Goal: Task Accomplishment & Management: Manage account settings

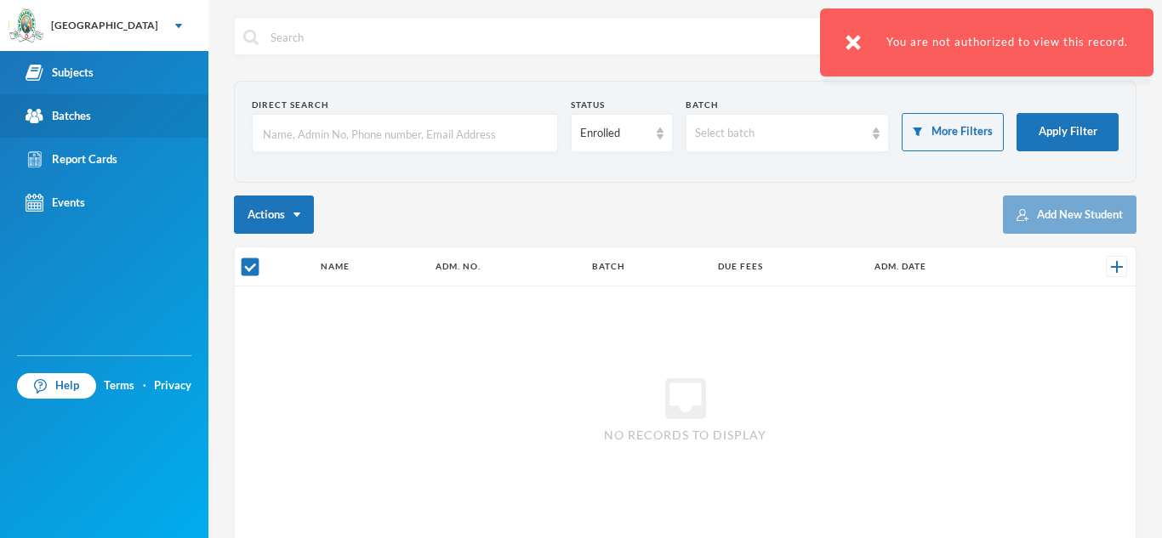
click at [114, 117] on link "Batches" at bounding box center [104, 115] width 208 height 43
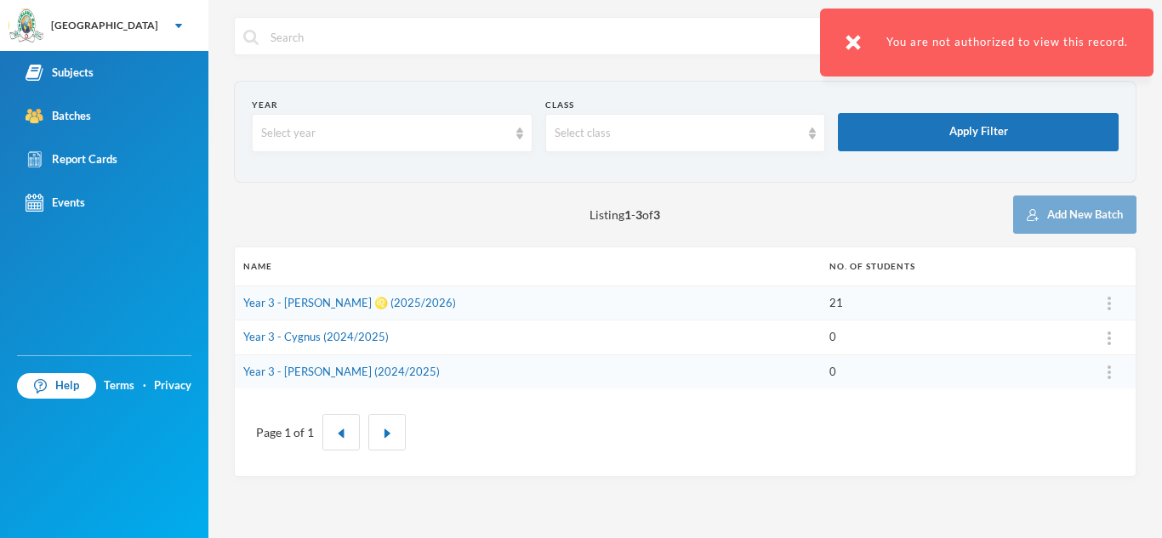
click at [429, 309] on td "Year 3 - [PERSON_NAME] ♌️ (2025/2026)" at bounding box center [528, 303] width 586 height 35
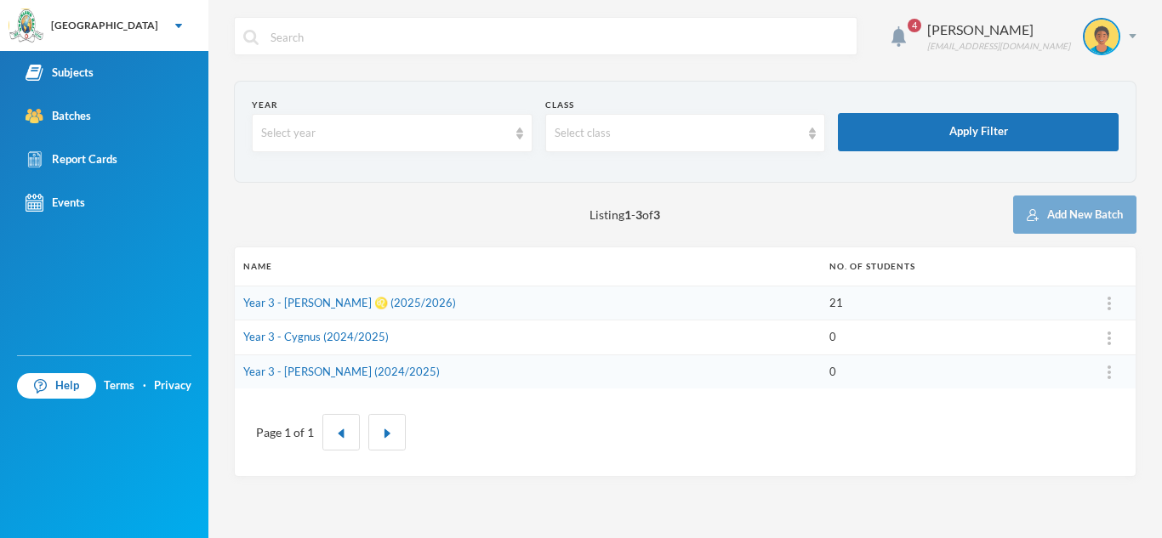
click at [821, 297] on td "21" at bounding box center [952, 303] width 263 height 35
click at [821, 305] on td "21" at bounding box center [952, 303] width 263 height 35
click at [367, 305] on link "Year 3 - [PERSON_NAME] ♌️ (2025/2026)" at bounding box center [349, 303] width 213 height 14
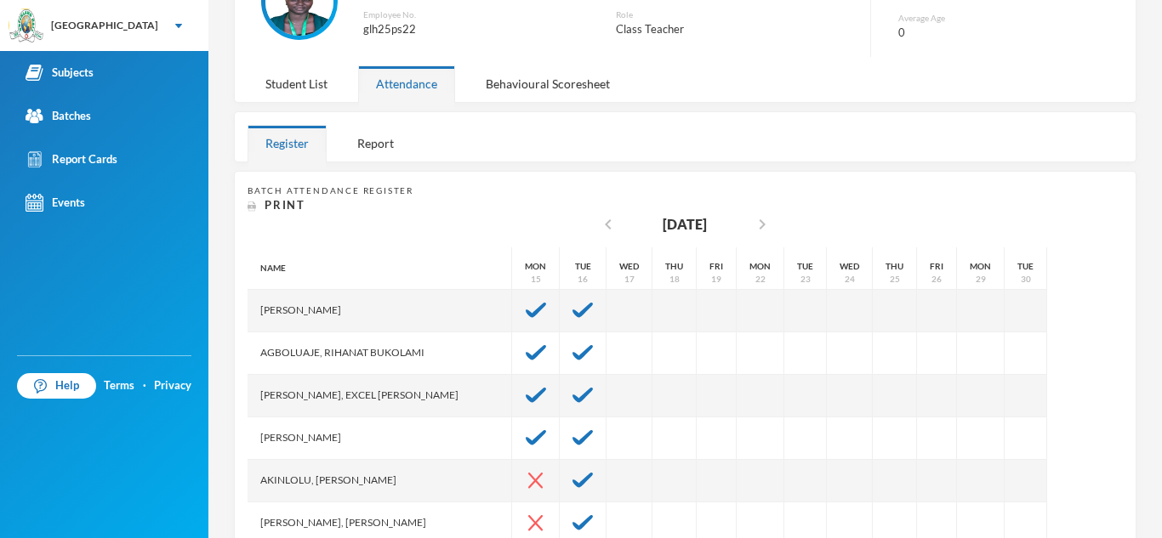
scroll to position [170, 0]
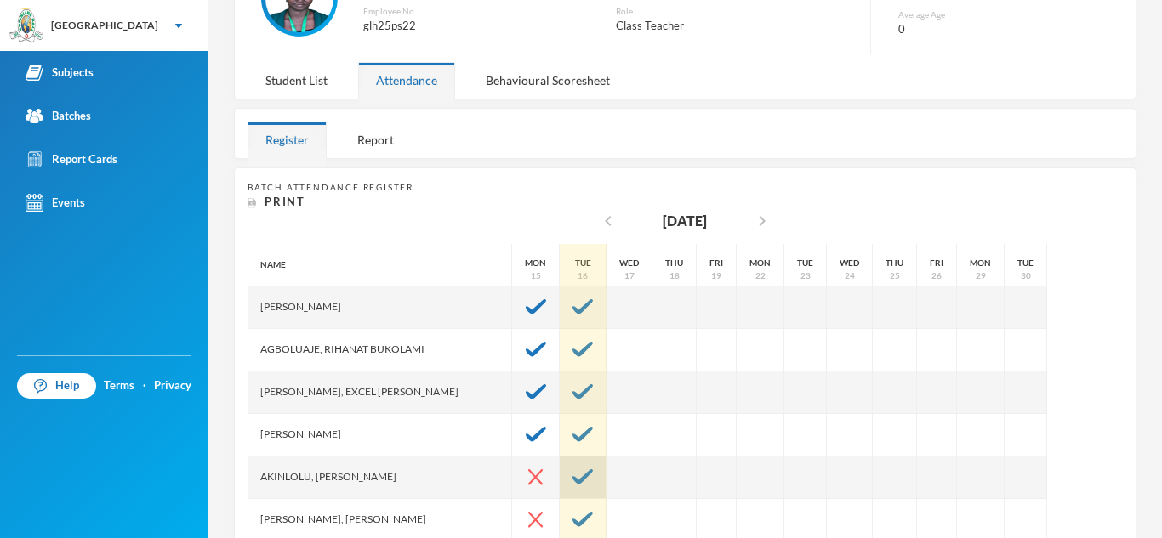
click at [573, 476] on img at bounding box center [583, 477] width 20 height 15
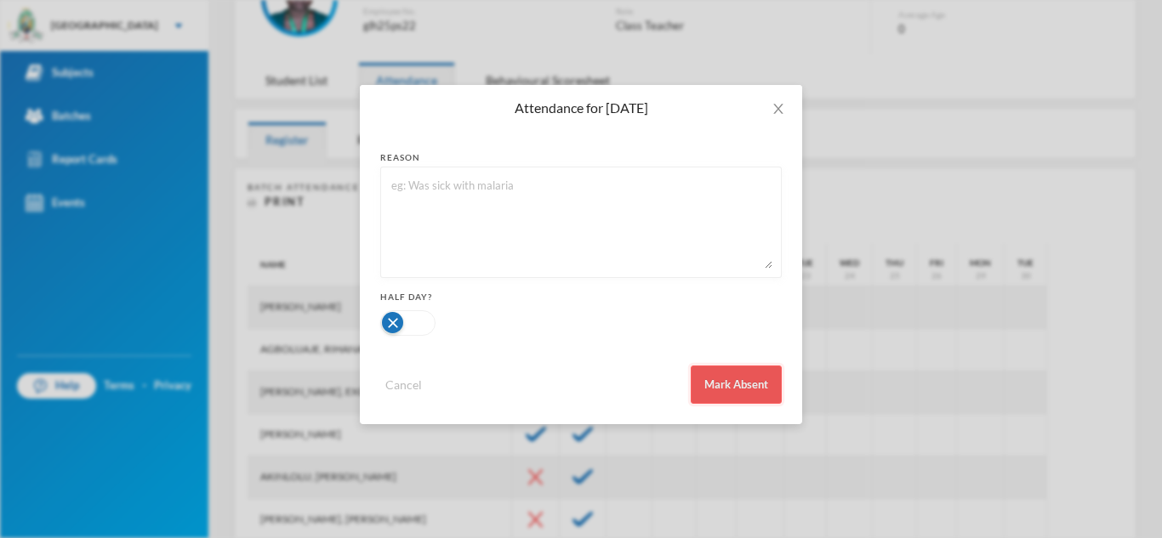
click at [708, 374] on button "Mark Absent" at bounding box center [736, 385] width 91 height 38
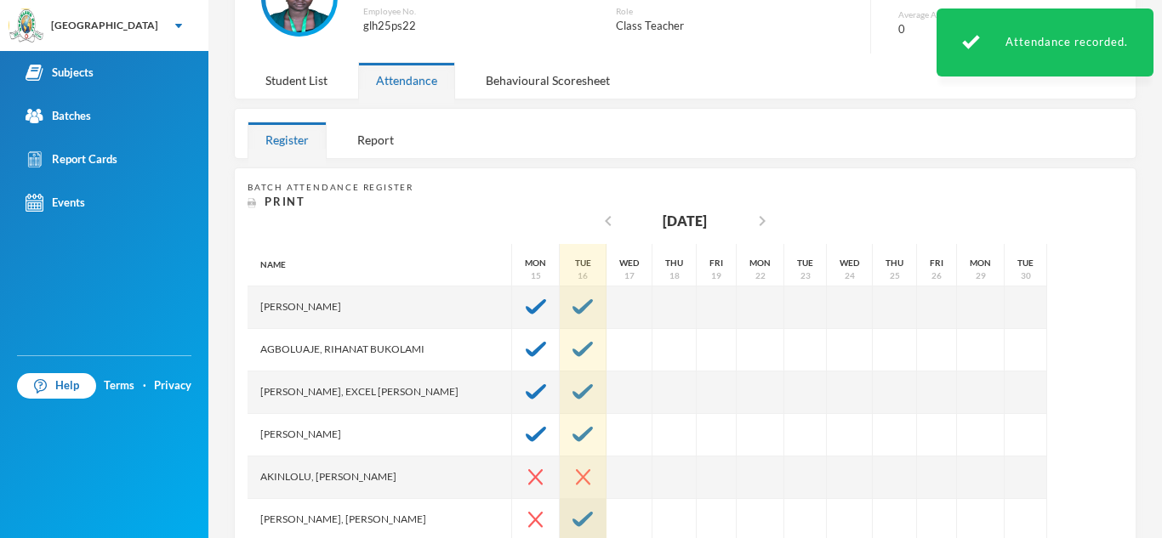
drag, startPoint x: 531, startPoint y: 484, endPoint x: 532, endPoint y: 521, distance: 37.4
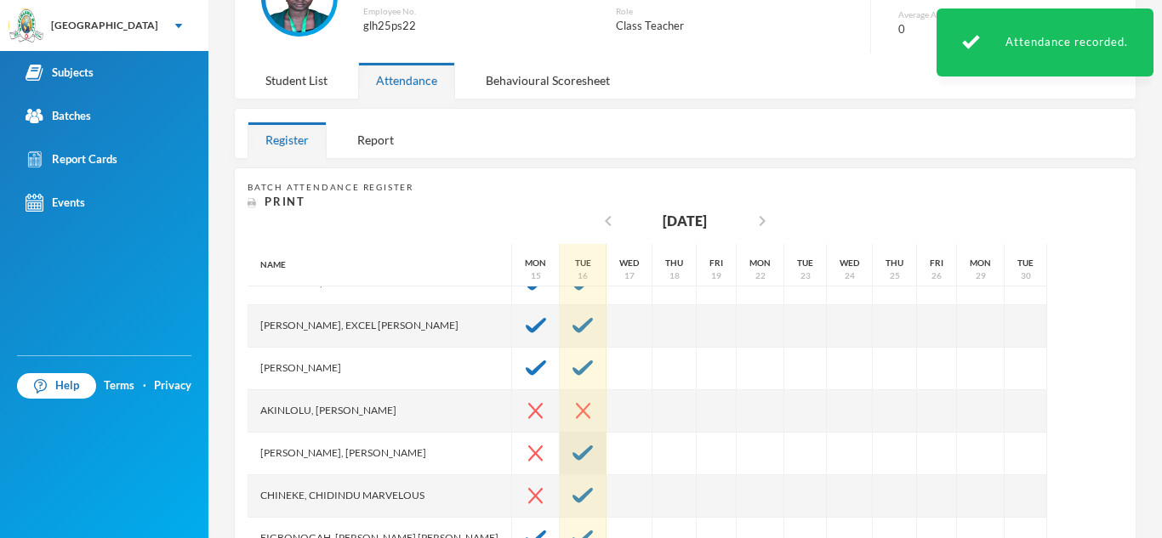
scroll to position [68, 0]
click at [573, 446] on img at bounding box center [583, 451] width 20 height 15
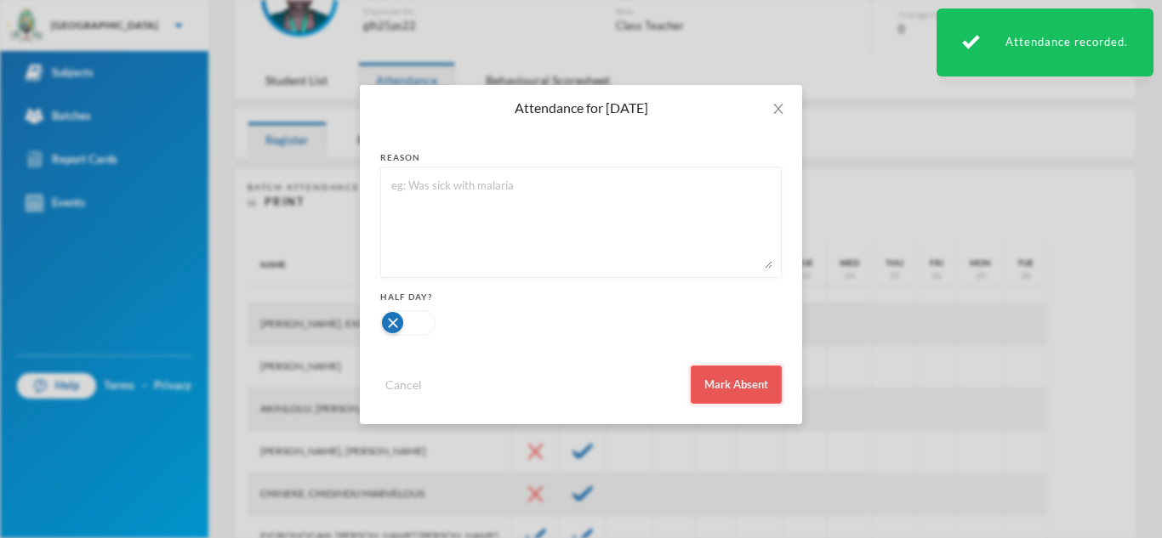
click at [721, 389] on button "Mark Absent" at bounding box center [736, 385] width 91 height 38
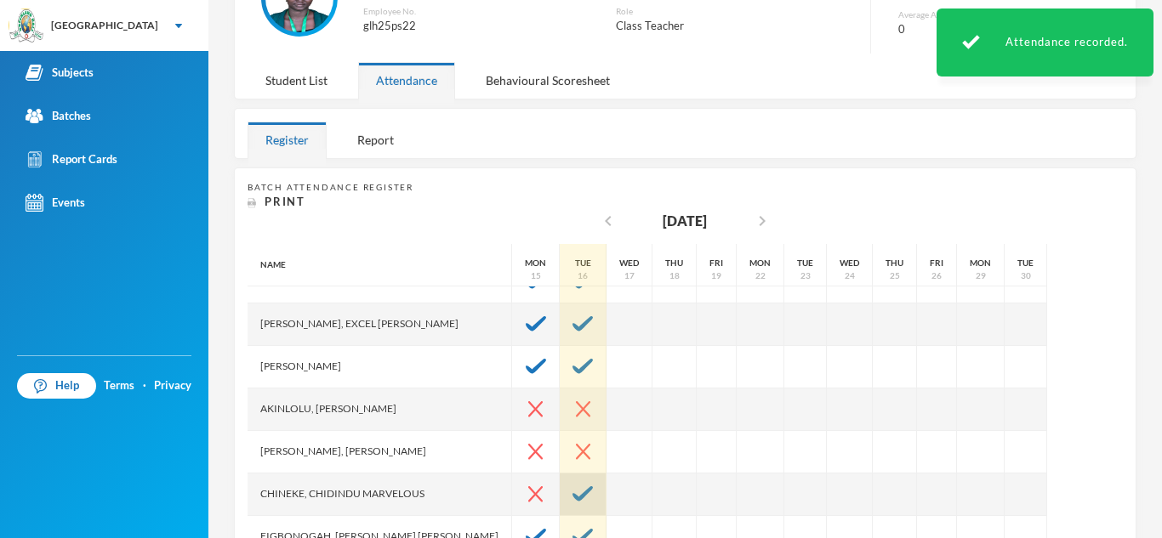
click at [573, 489] on img at bounding box center [583, 494] width 20 height 15
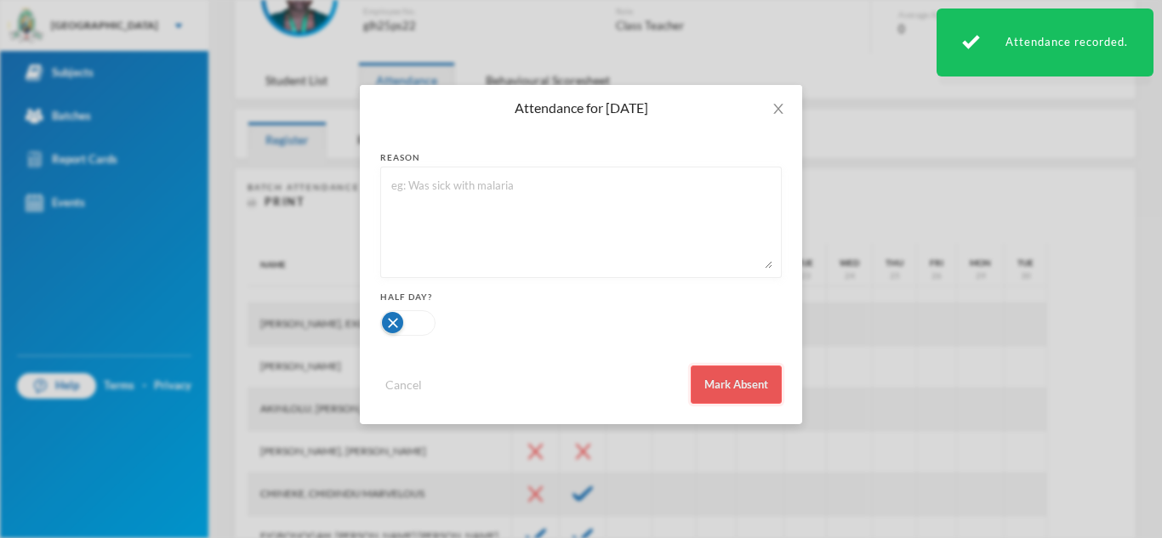
click at [718, 374] on button "Mark Absent" at bounding box center [736, 385] width 91 height 38
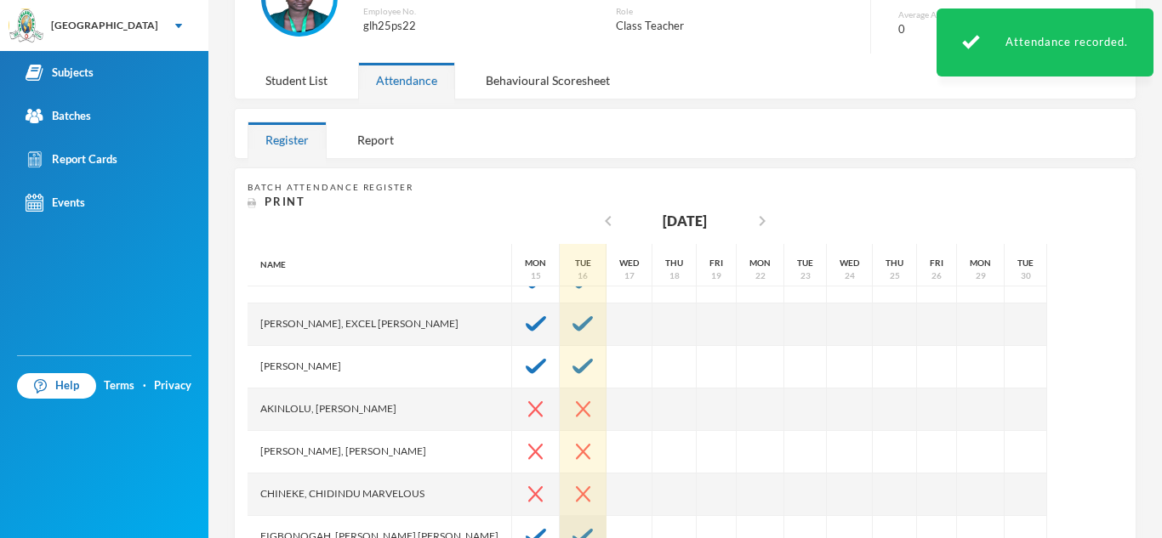
drag, startPoint x: 502, startPoint y: 433, endPoint x: 501, endPoint y: 519, distance: 85.9
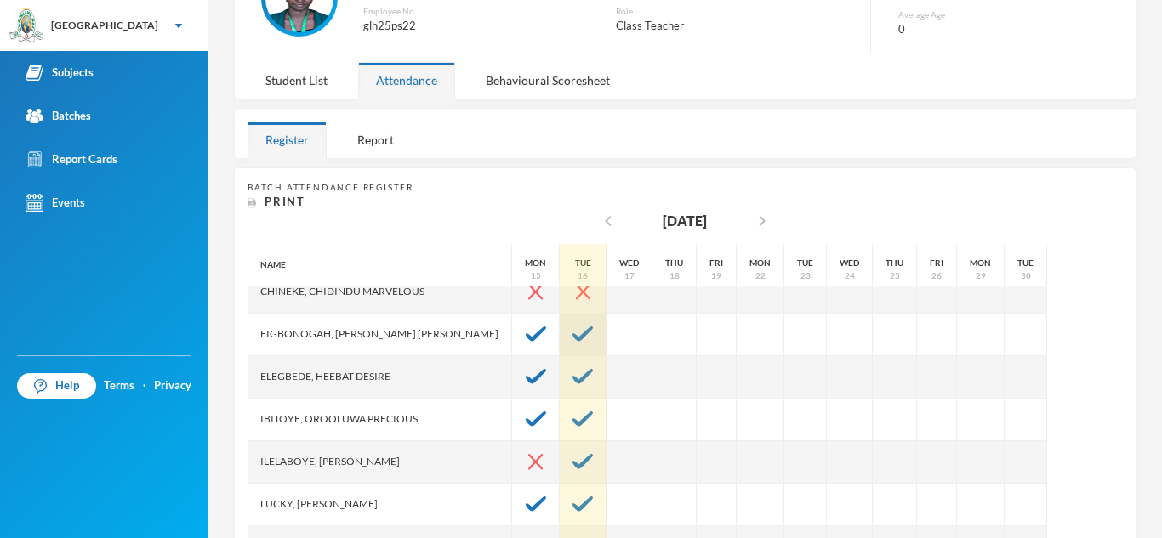
scroll to position [272, 0]
click at [573, 466] on img at bounding box center [583, 460] width 20 height 15
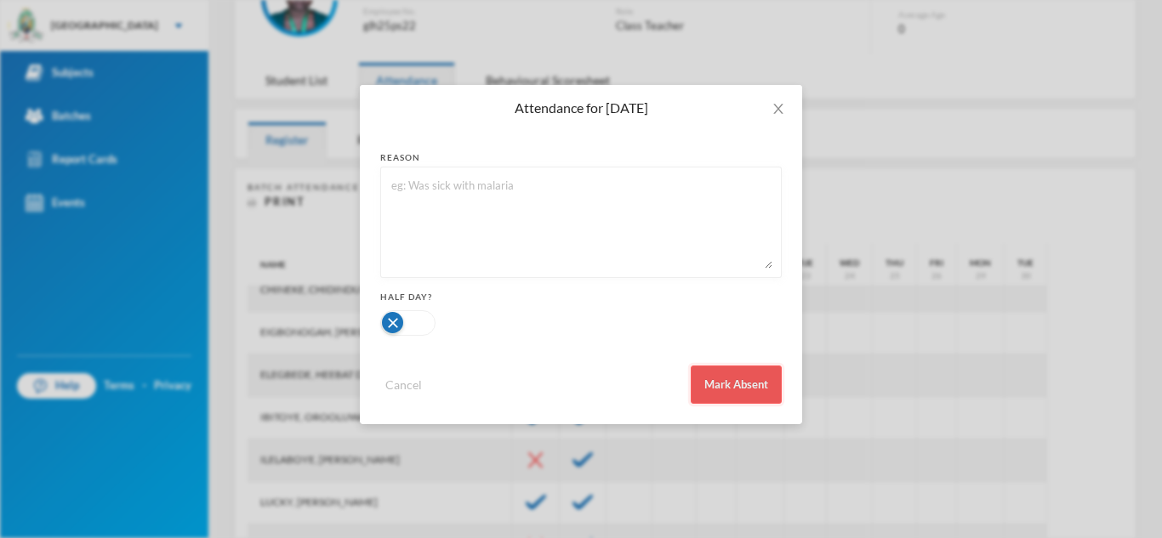
click at [726, 382] on button "Mark Absent" at bounding box center [736, 385] width 91 height 38
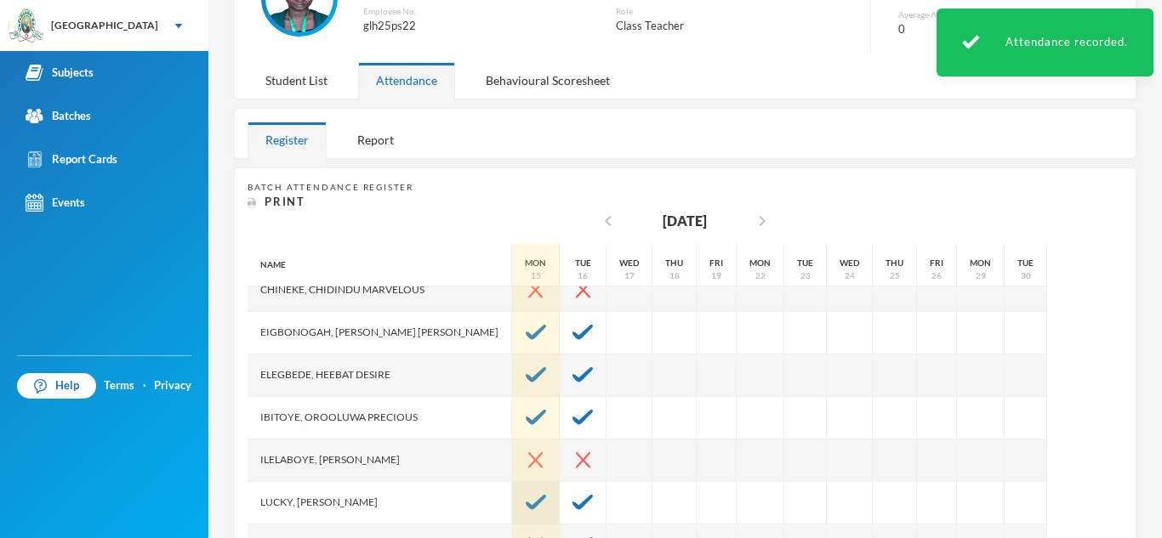
click at [526, 499] on img at bounding box center [536, 502] width 20 height 15
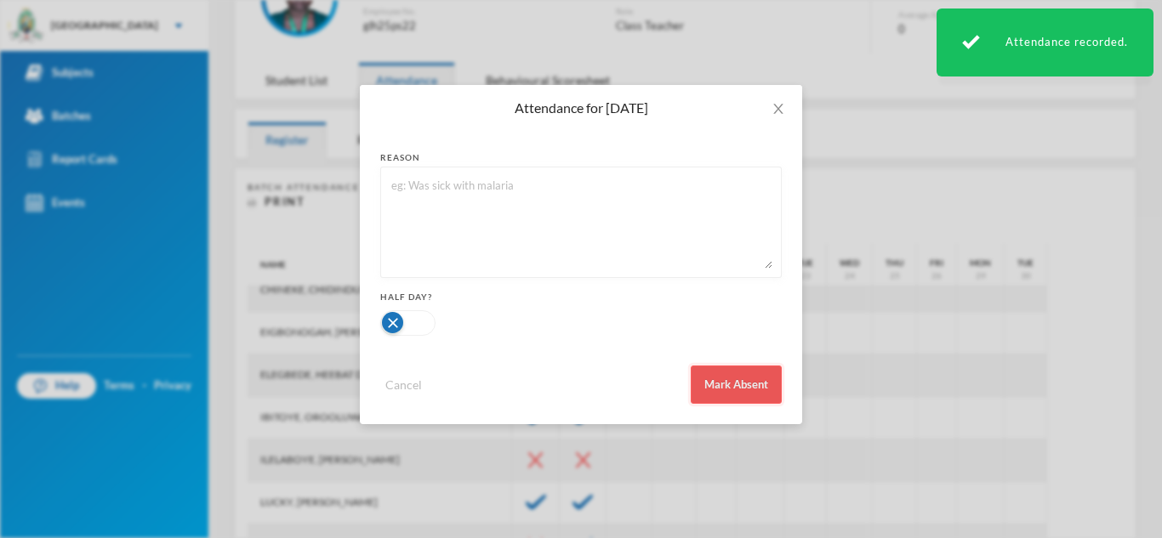
click at [718, 389] on button "Mark Absent" at bounding box center [736, 385] width 91 height 38
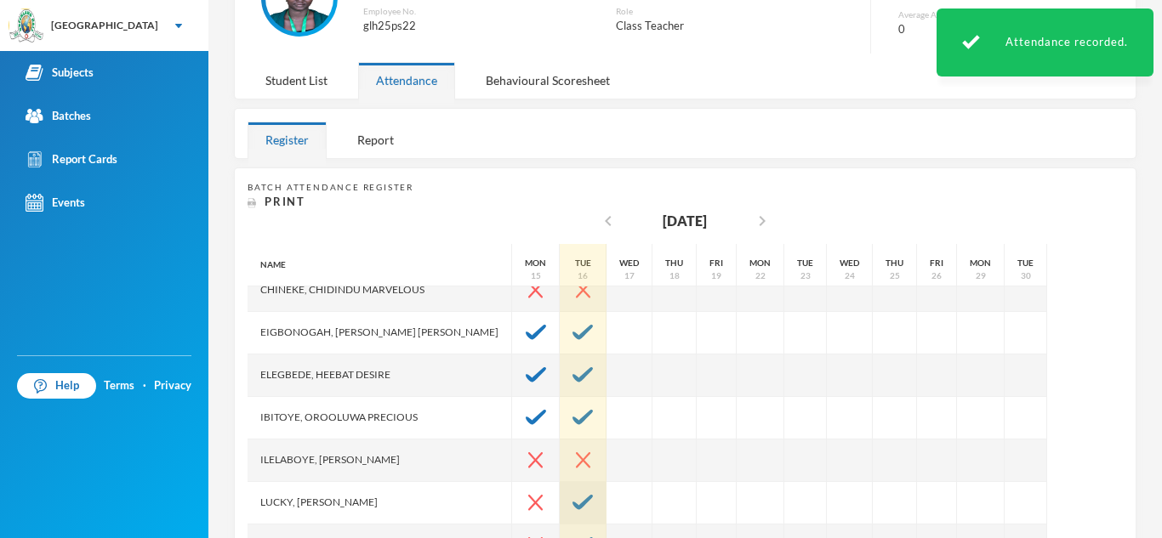
drag, startPoint x: 527, startPoint y: 485, endPoint x: 521, endPoint y: 498, distance: 14.1
click at [560, 498] on div at bounding box center [583, 503] width 47 height 43
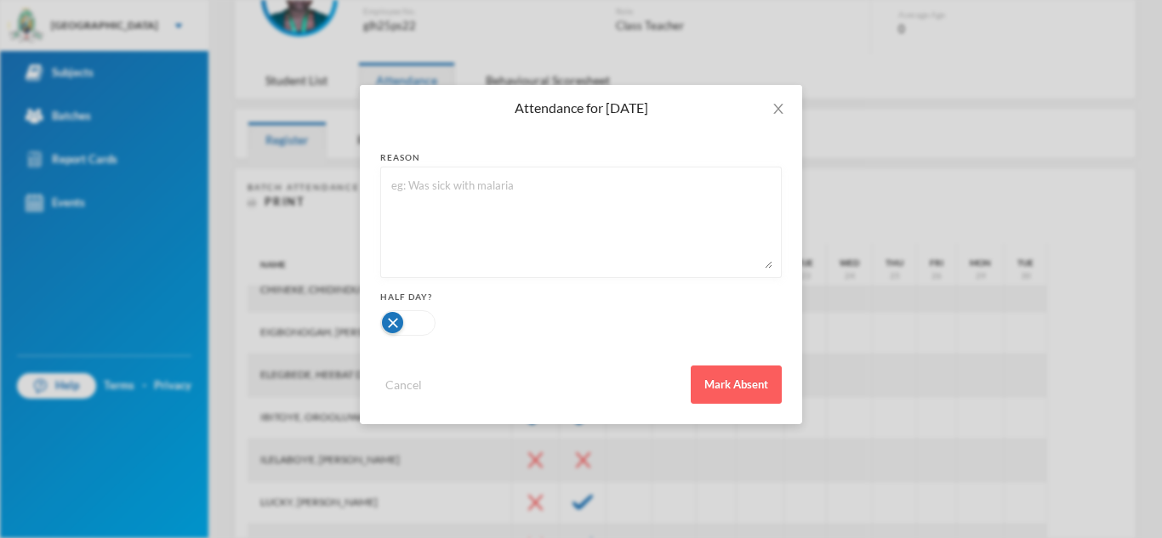
click at [1140, 413] on div "Attendance for [DATE] reason Half Day? Cancel Mark Absent" at bounding box center [581, 269] width 1162 height 538
click at [786, 106] on span "Close" at bounding box center [779, 109] width 48 height 48
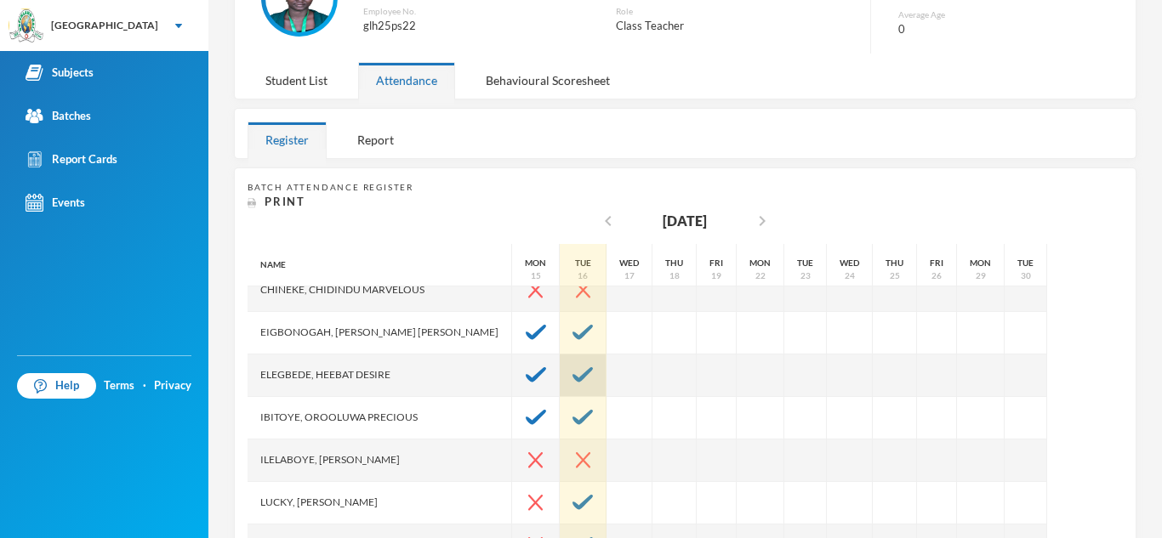
drag, startPoint x: 516, startPoint y: 307, endPoint x: 523, endPoint y: 396, distance: 88.7
click at [560, 396] on div "Tue 16" at bounding box center [583, 440] width 47 height 936
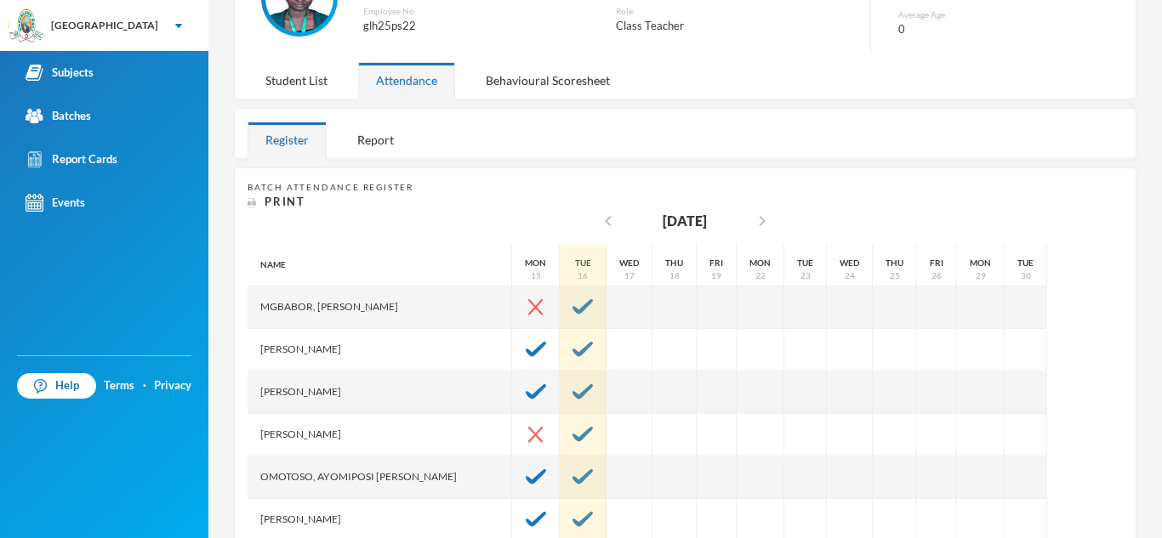
scroll to position [476, 0]
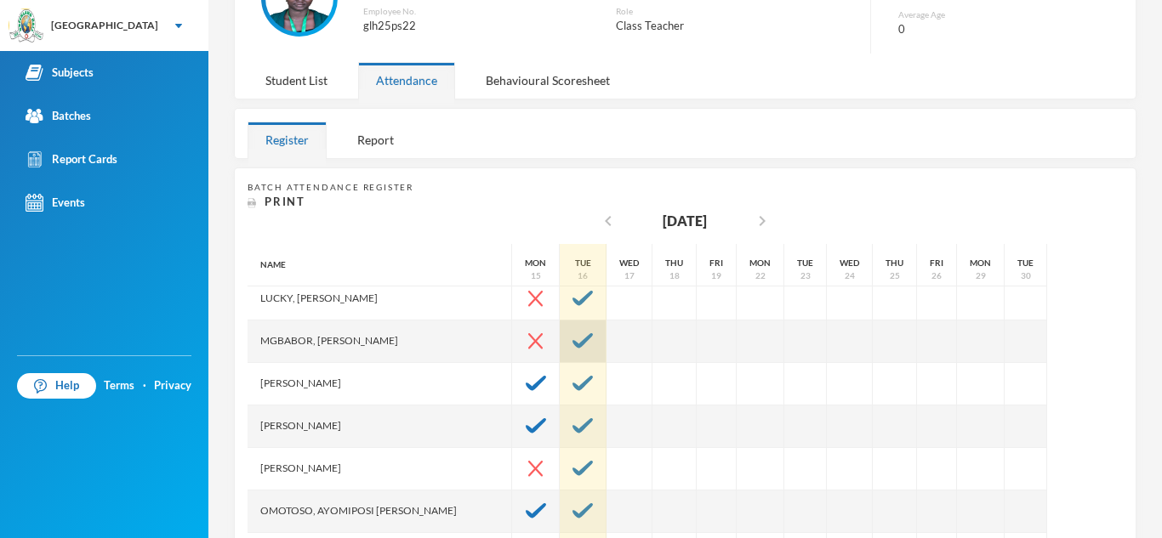
click at [573, 348] on img at bounding box center [583, 340] width 20 height 15
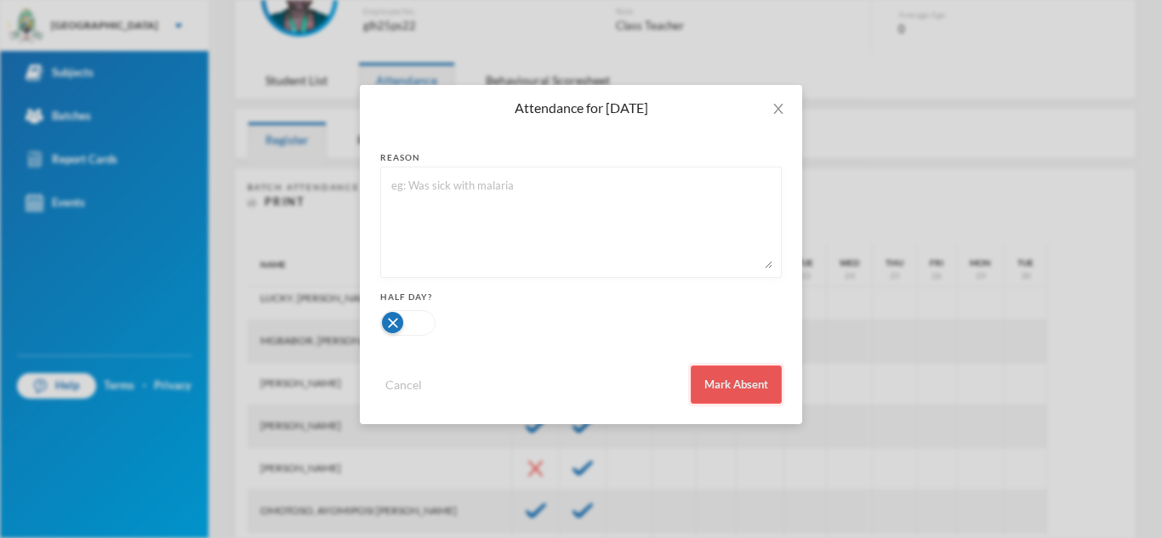
click at [727, 387] on button "Mark Absent" at bounding box center [736, 385] width 91 height 38
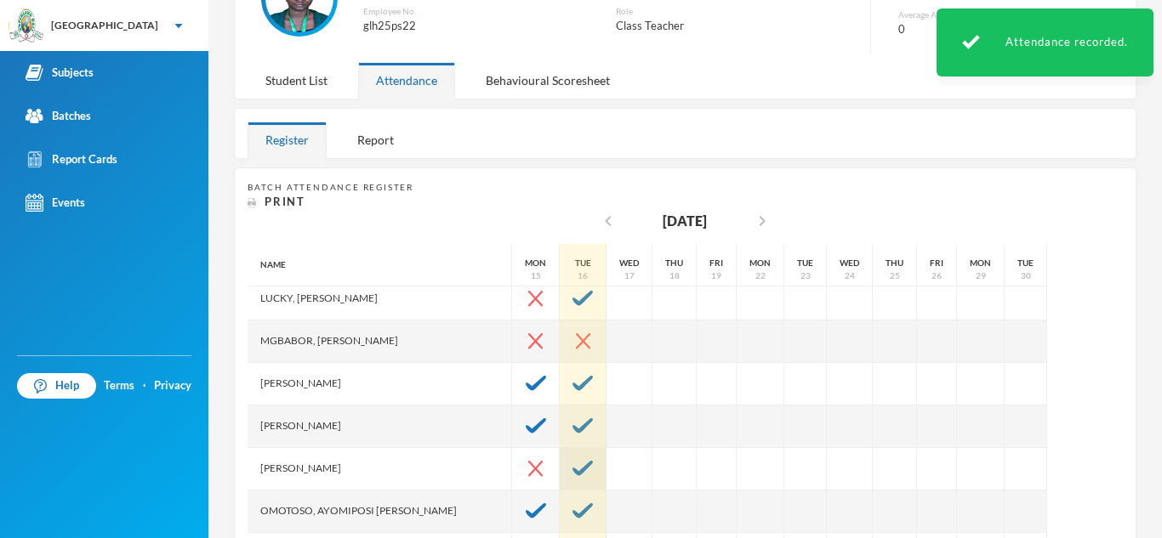
click at [560, 478] on div at bounding box center [583, 469] width 47 height 43
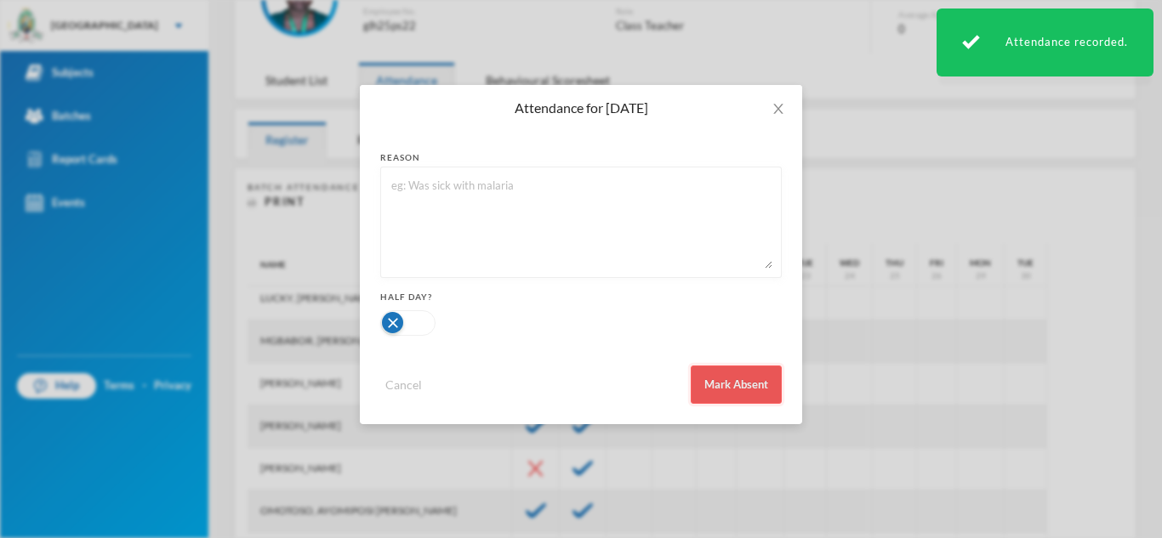
click at [739, 379] on button "Mark Absent" at bounding box center [736, 385] width 91 height 38
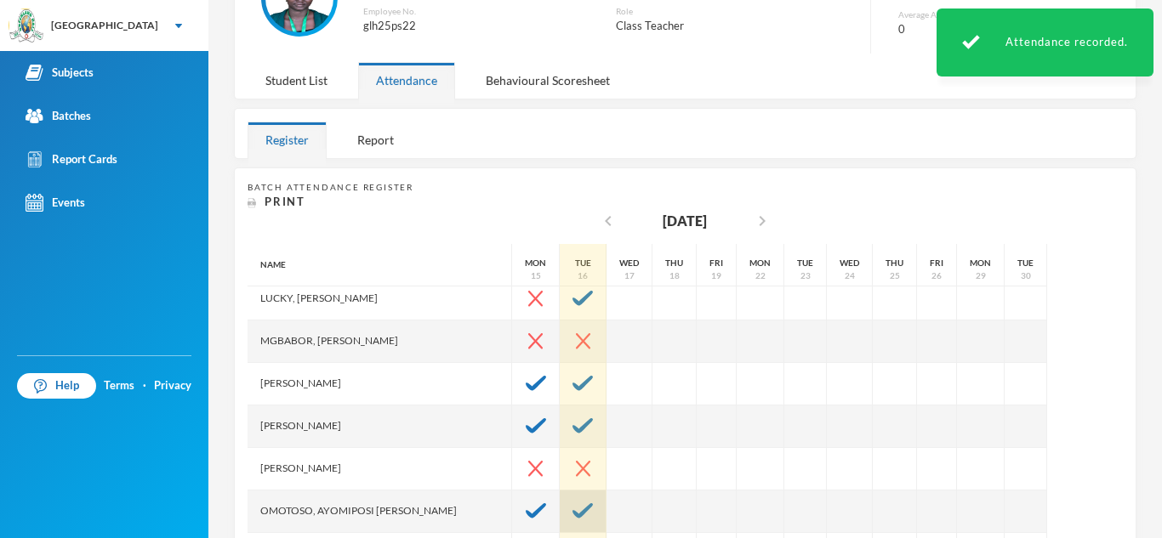
drag, startPoint x: 505, startPoint y: 476, endPoint x: 516, endPoint y: 528, distance: 53.7
click at [560, 528] on div "Tue 16" at bounding box center [583, 236] width 47 height 936
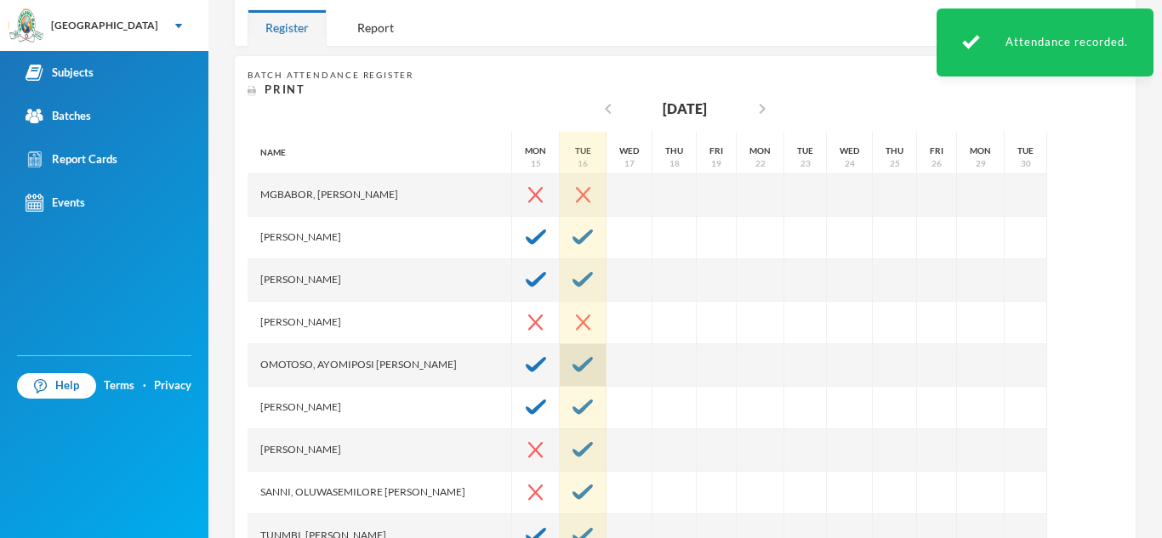
scroll to position [306, 0]
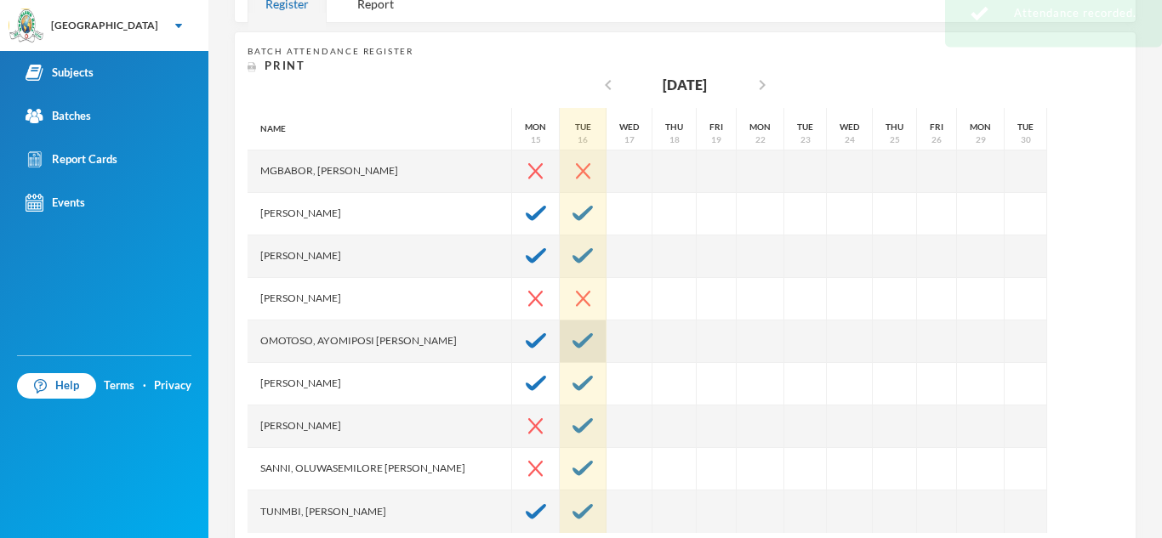
click at [573, 344] on img at bounding box center [583, 340] width 20 height 15
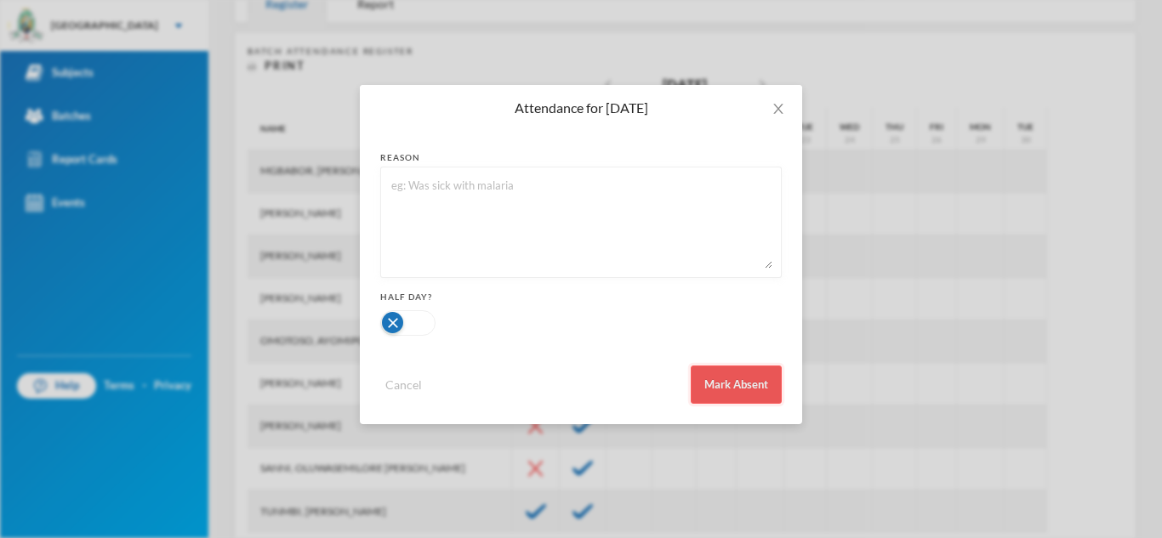
click at [726, 390] on button "Mark Absent" at bounding box center [736, 385] width 91 height 38
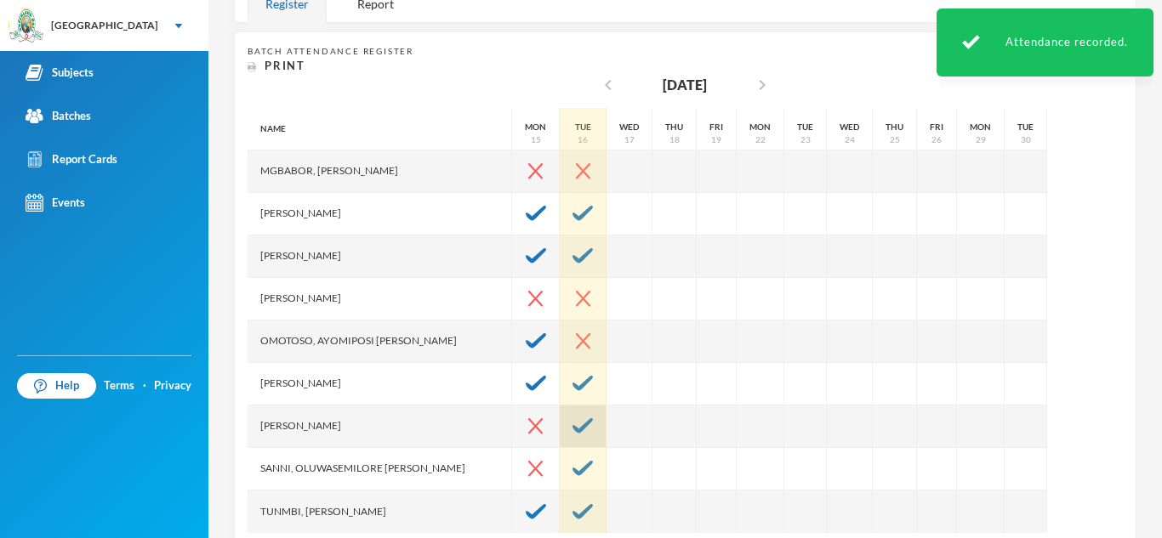
click at [573, 424] on img at bounding box center [583, 426] width 20 height 15
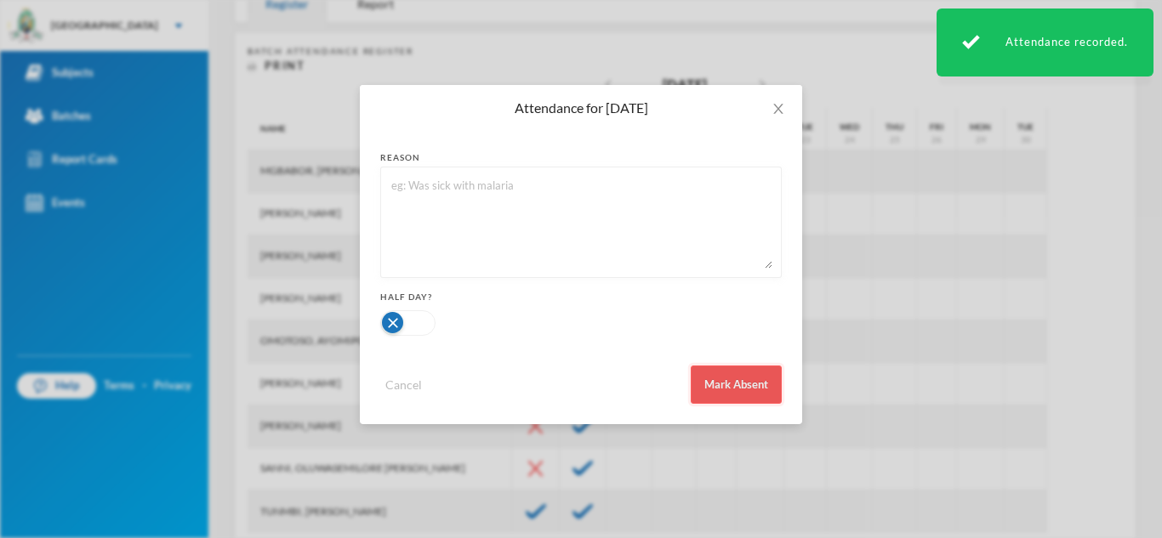
click at [712, 375] on button "Mark Absent" at bounding box center [736, 385] width 91 height 38
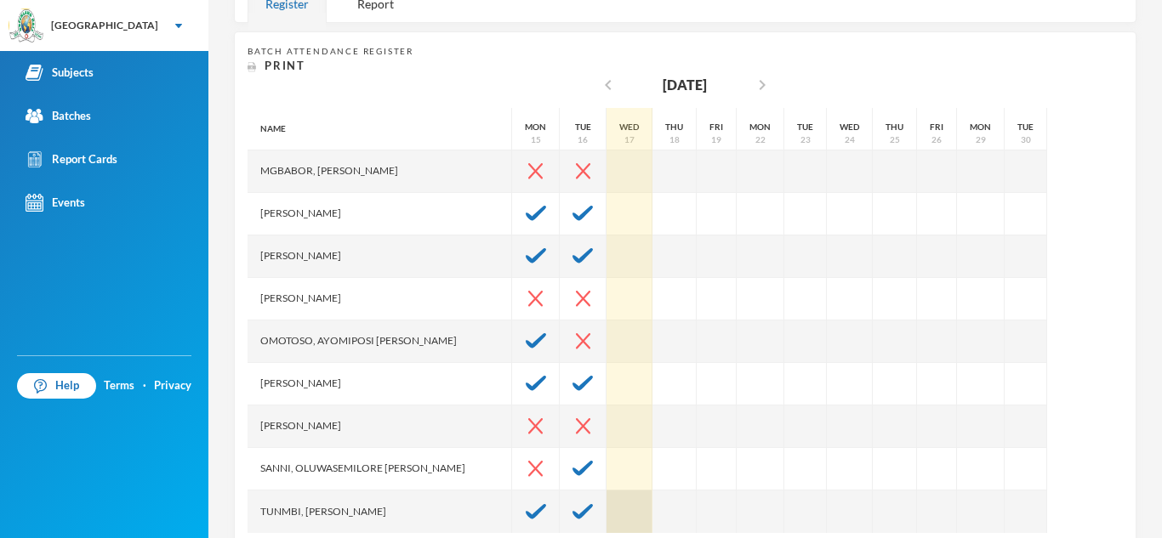
drag, startPoint x: 555, startPoint y: 454, endPoint x: 548, endPoint y: 503, distance: 49.0
click at [607, 503] on div "Wed 17" at bounding box center [630, 66] width 46 height 936
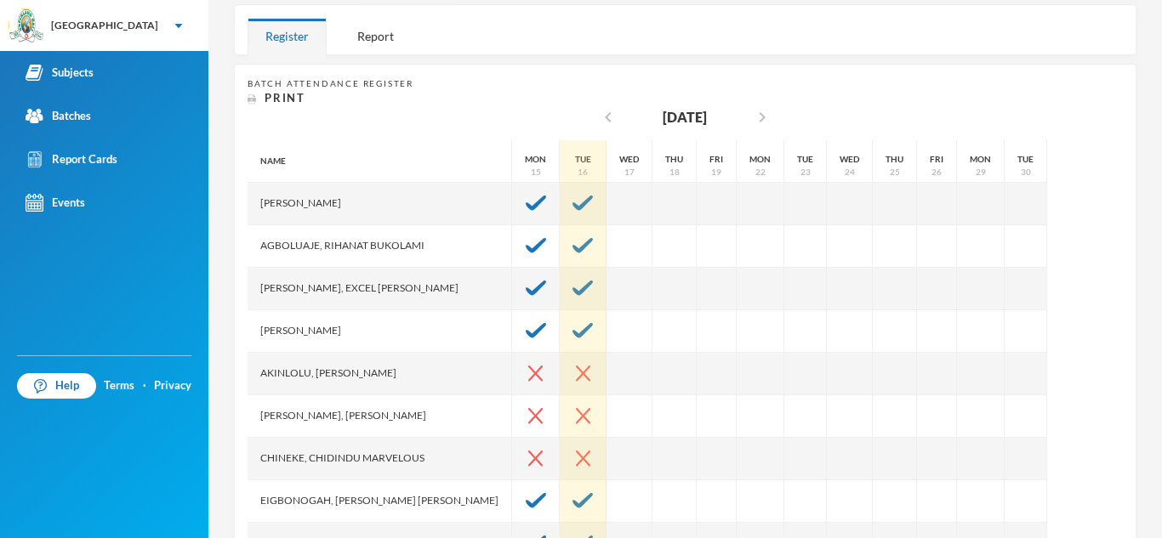
scroll to position [272, 0]
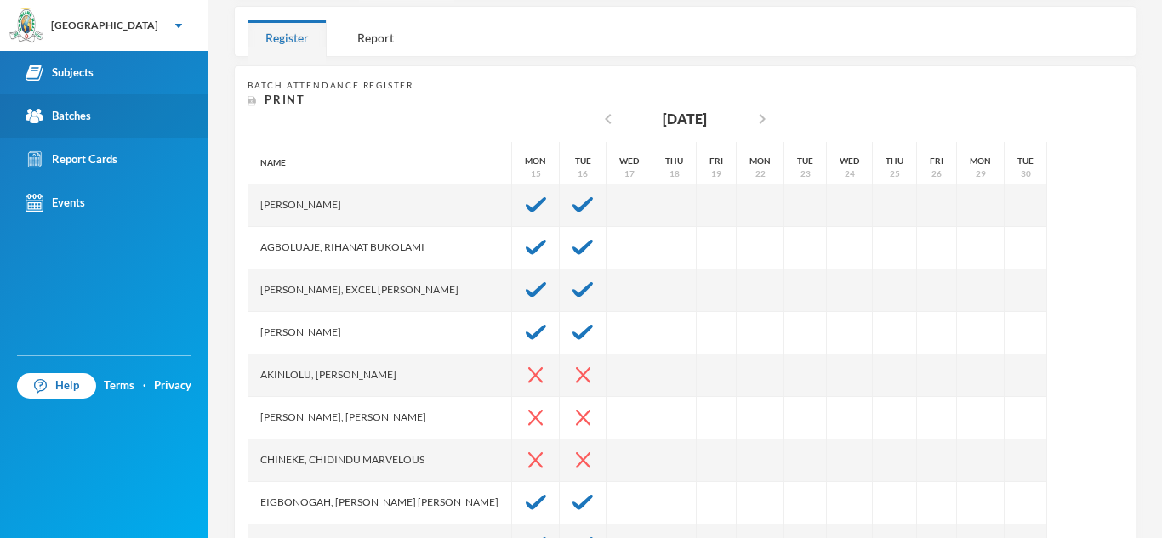
click at [100, 117] on link "Batches" at bounding box center [104, 115] width 208 height 43
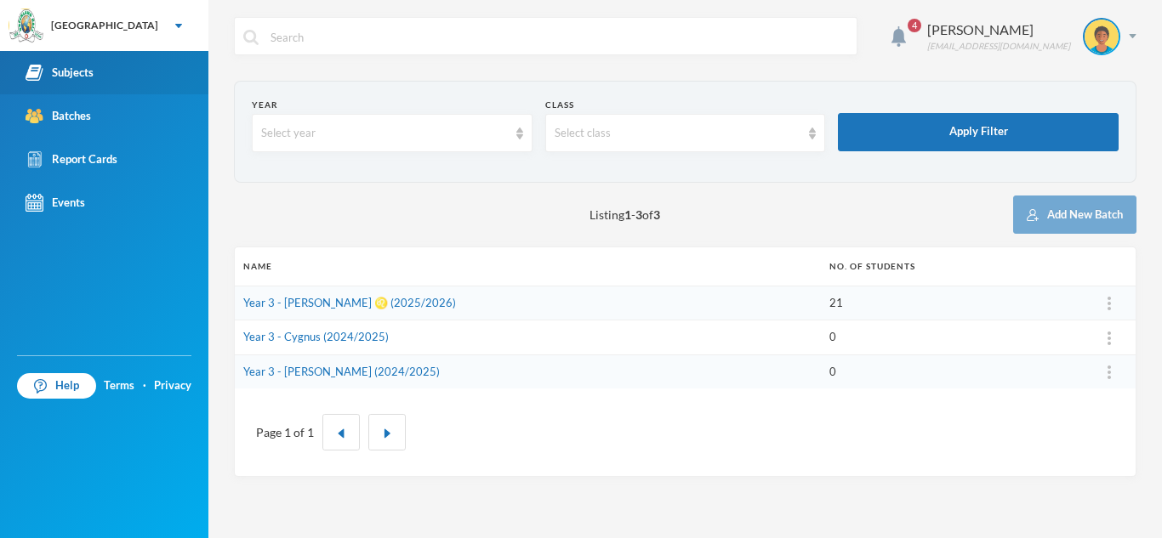
click at [60, 72] on div "Subjects" at bounding box center [60, 73] width 68 height 18
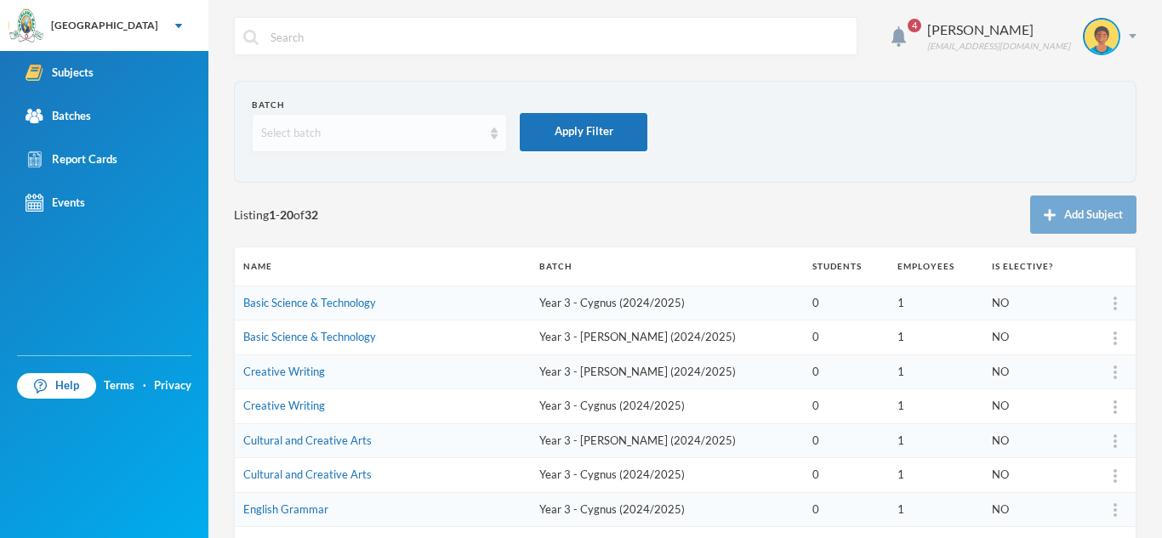
click at [323, 132] on div "Select batch" at bounding box center [371, 133] width 221 height 17
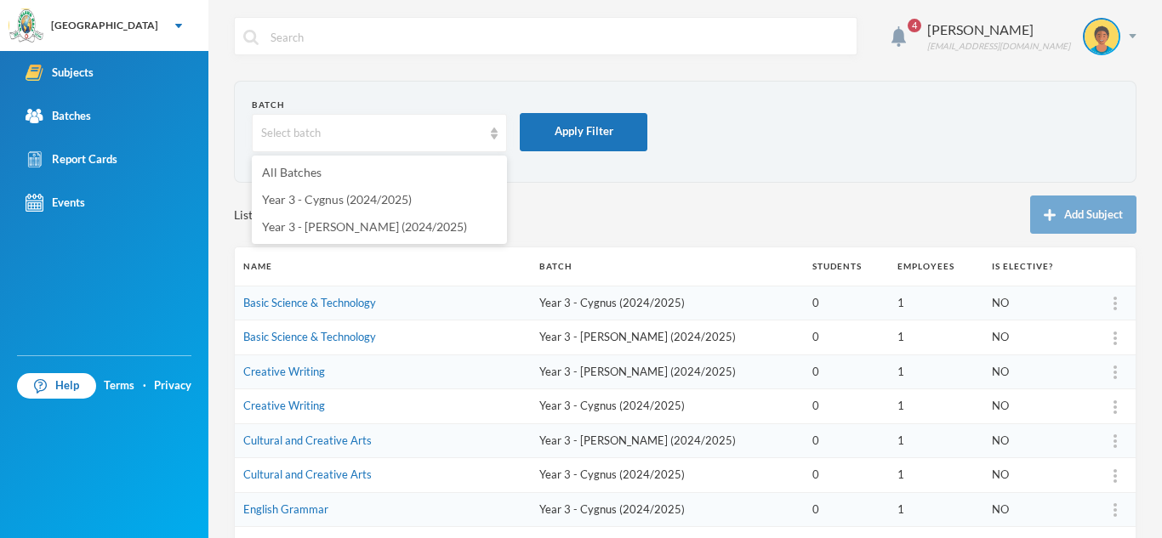
click at [127, 257] on div "Subjects Batches Report Cards Events" at bounding box center [104, 203] width 208 height 305
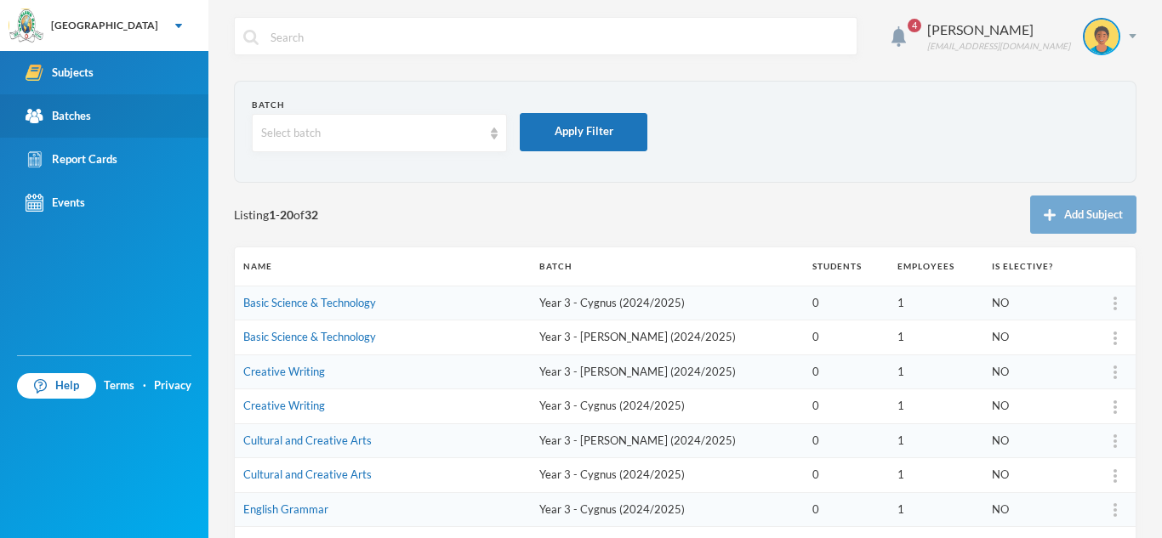
click at [59, 111] on div "Batches" at bounding box center [59, 116] width 66 height 18
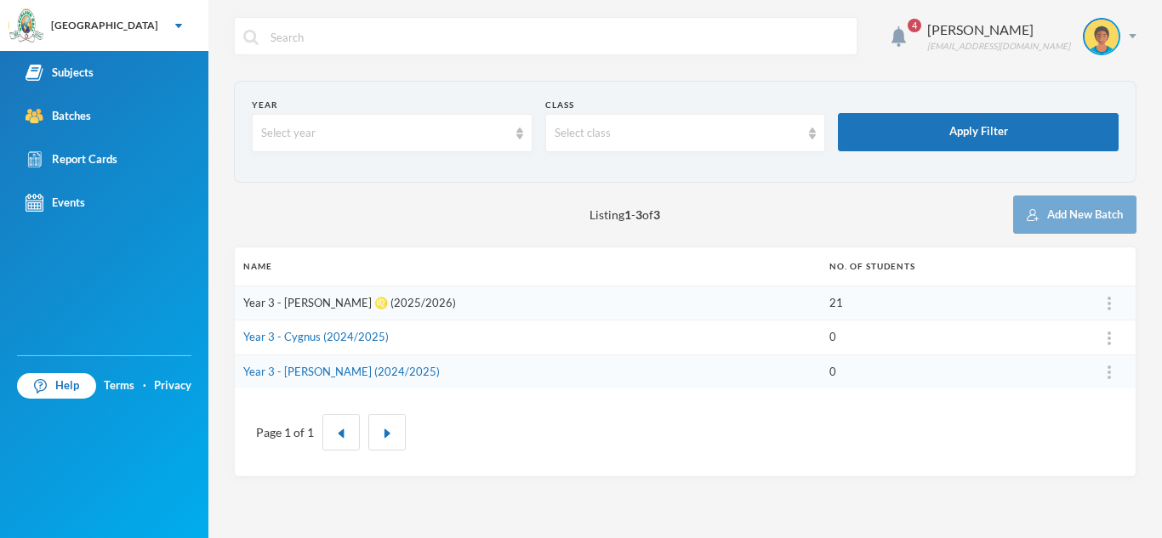
click at [363, 305] on link "Year 3 - [PERSON_NAME] ♌️ (2025/2026)" at bounding box center [349, 303] width 213 height 14
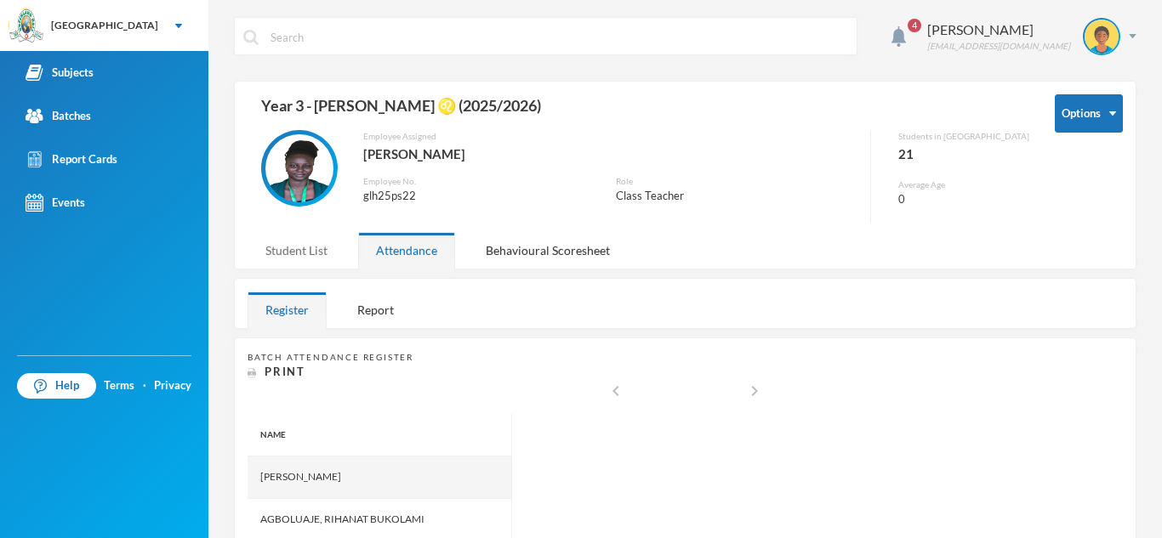
click at [314, 253] on div "Student List" at bounding box center [297, 250] width 98 height 37
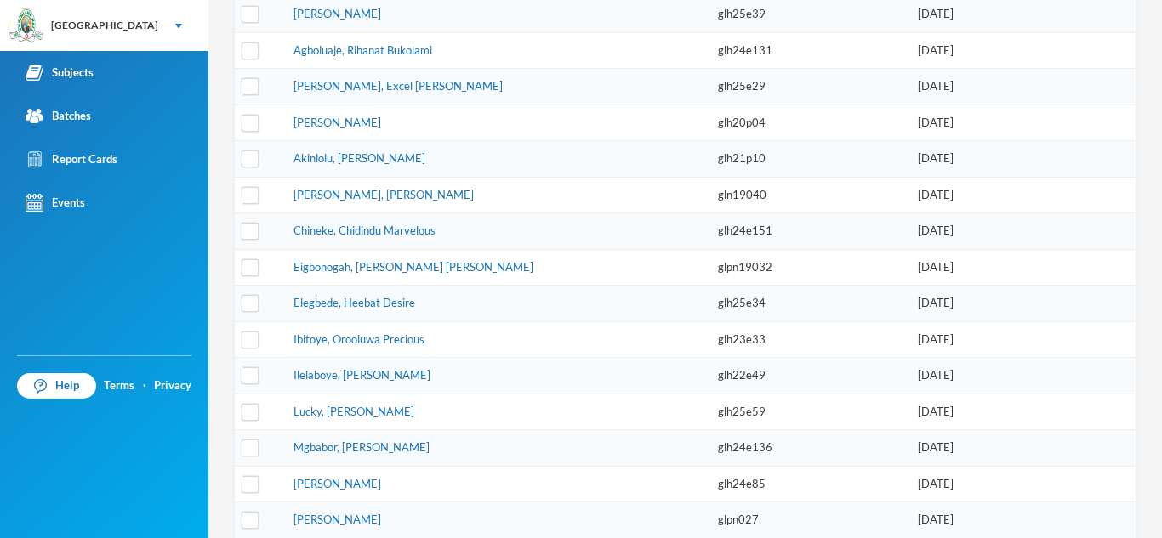
scroll to position [374, 0]
